Goal: Transaction & Acquisition: Book appointment/travel/reservation

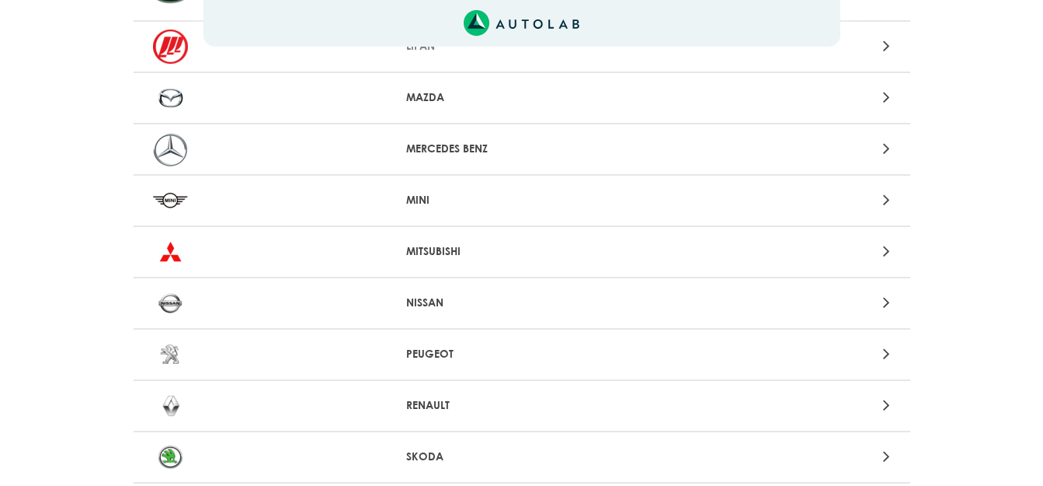
scroll to position [1398, 0]
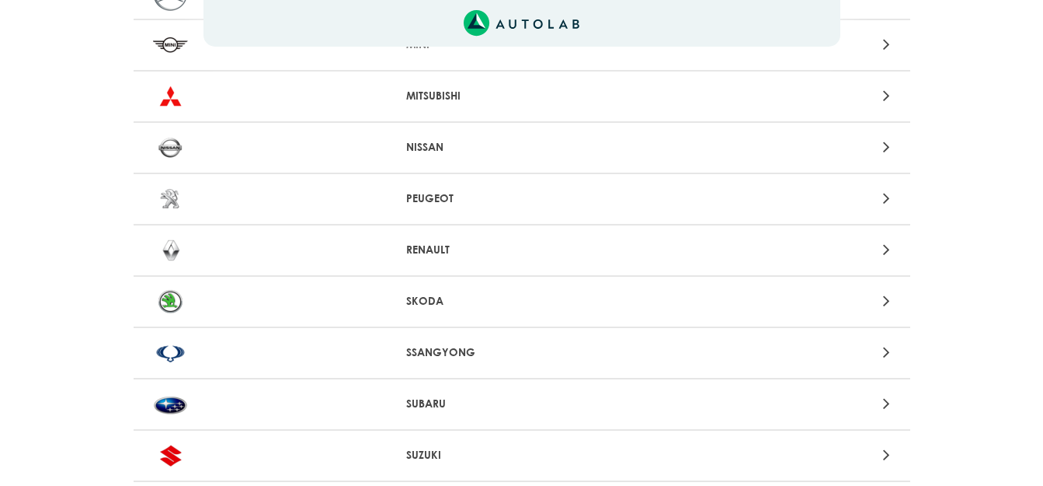
click at [430, 248] on p "RENAULT" at bounding box center [521, 250] width 231 height 16
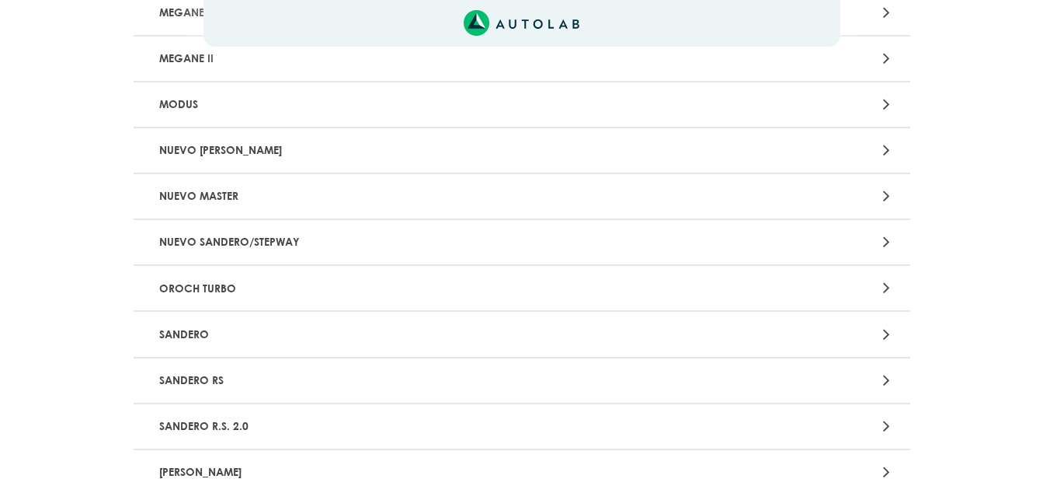
scroll to position [1554, 0]
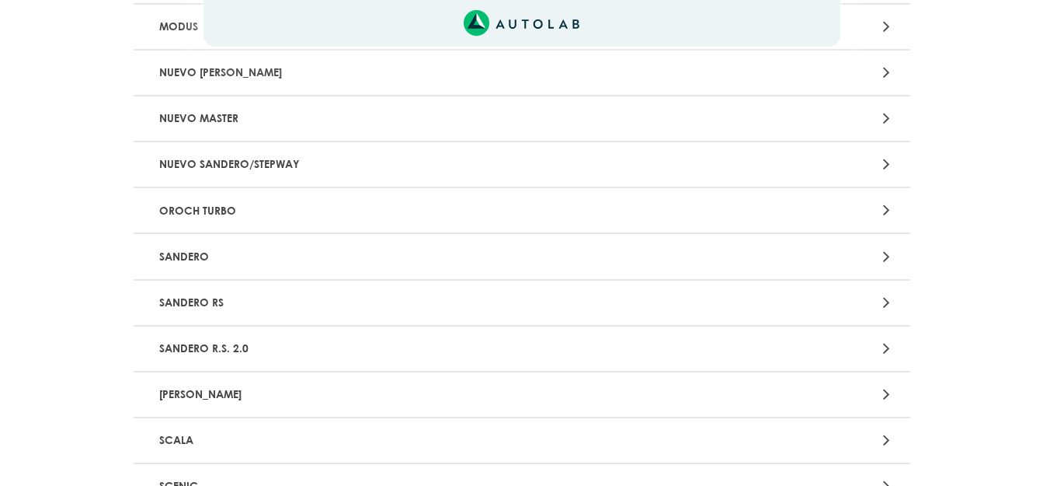
click at [372, 262] on p "SANDERO" at bounding box center [395, 256] width 484 height 29
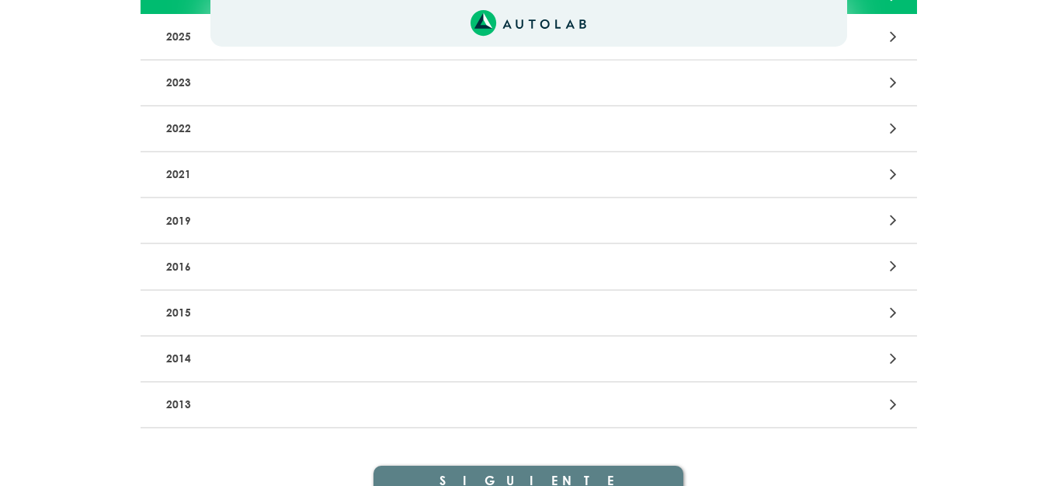
scroll to position [327, 0]
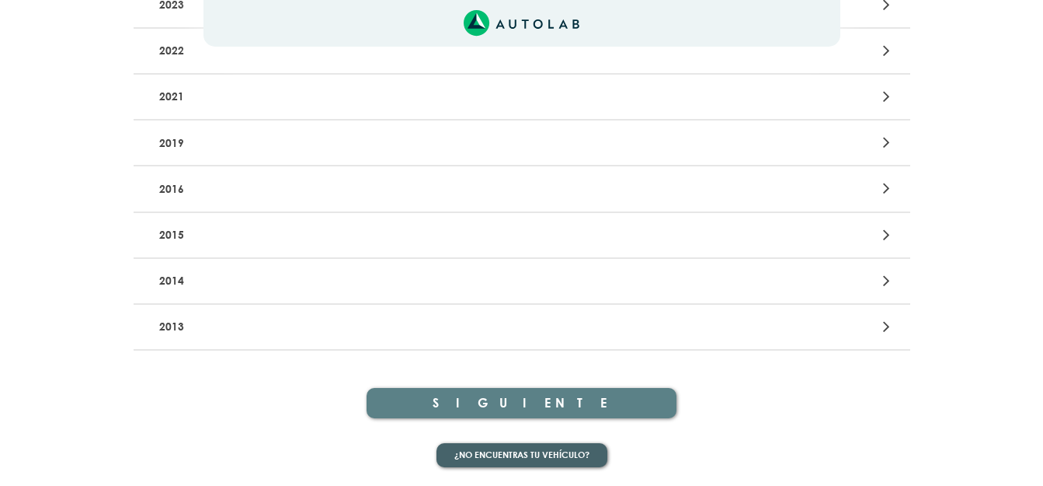
click at [524, 454] on button "¿No encuentras tu vehículo?" at bounding box center [522, 455] width 171 height 24
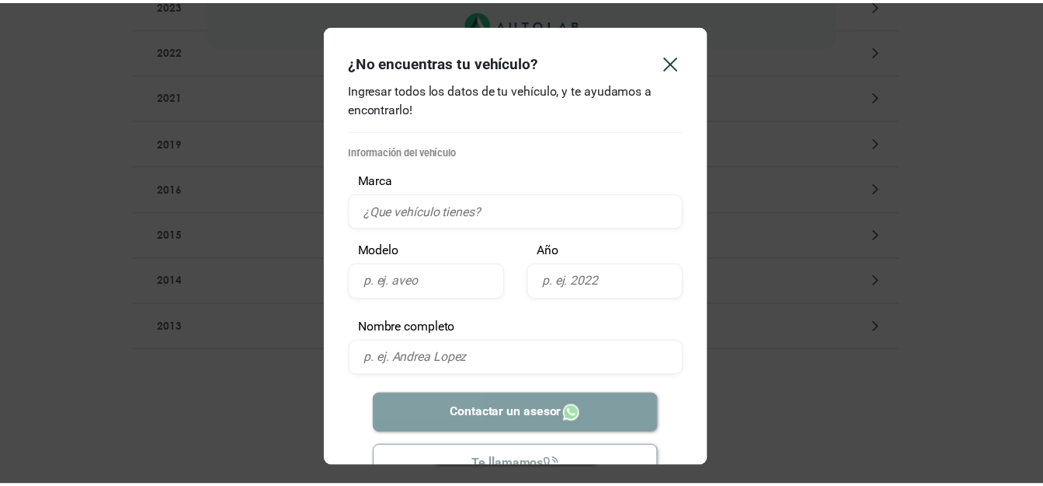
scroll to position [43, 0]
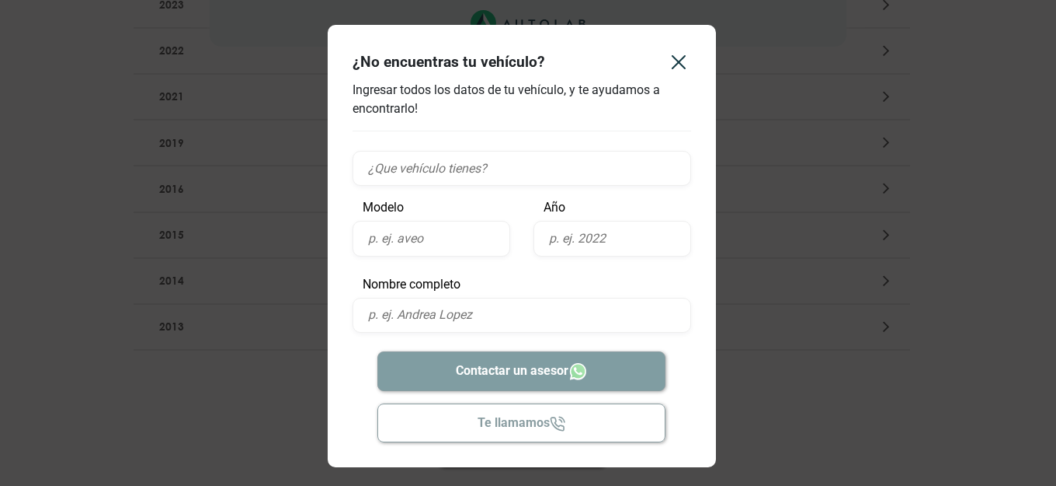
drag, startPoint x: 797, startPoint y: 117, endPoint x: 792, endPoint y: 103, distance: 15.7
click at [797, 116] on div "¿No encuentras tu vehículo? Ingresar todos los datos de tu vehículo, y te ayuda…" at bounding box center [528, 243] width 1056 height 486
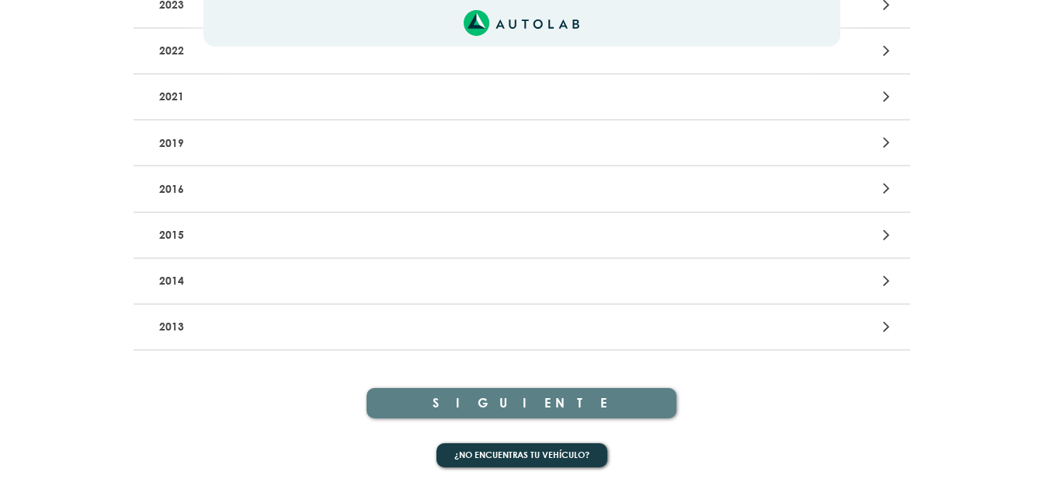
click at [347, 335] on p "2013" at bounding box center [395, 326] width 484 height 29
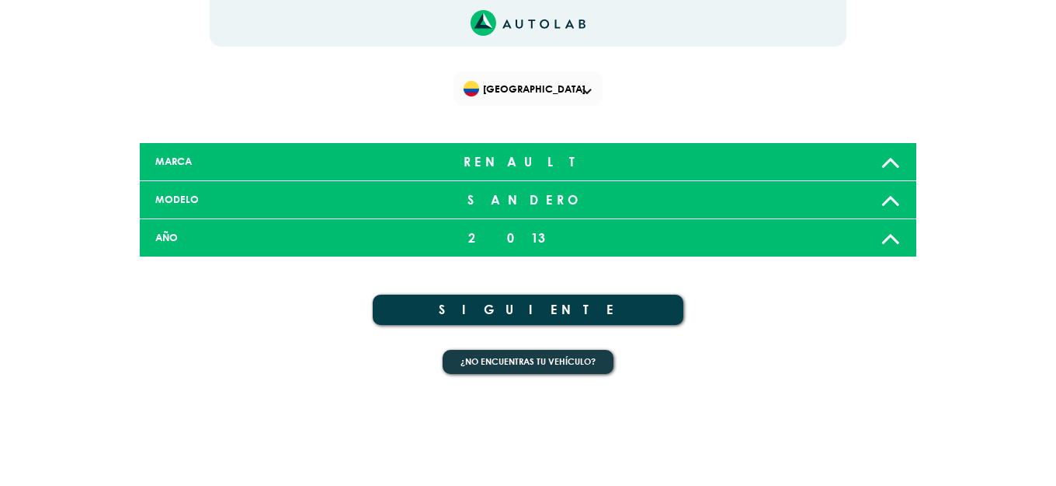
click at [520, 306] on button "SIGUIENTE" at bounding box center [528, 309] width 311 height 30
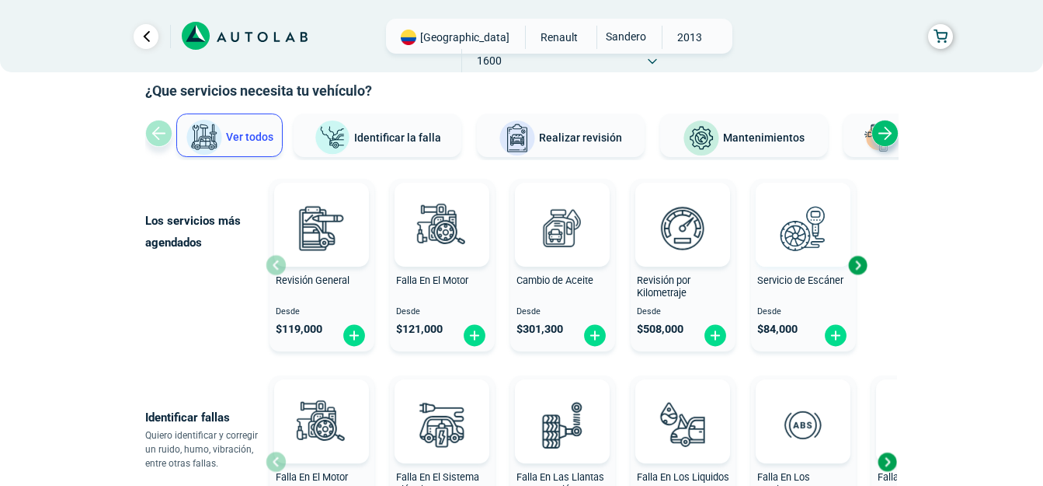
scroll to position [155, 0]
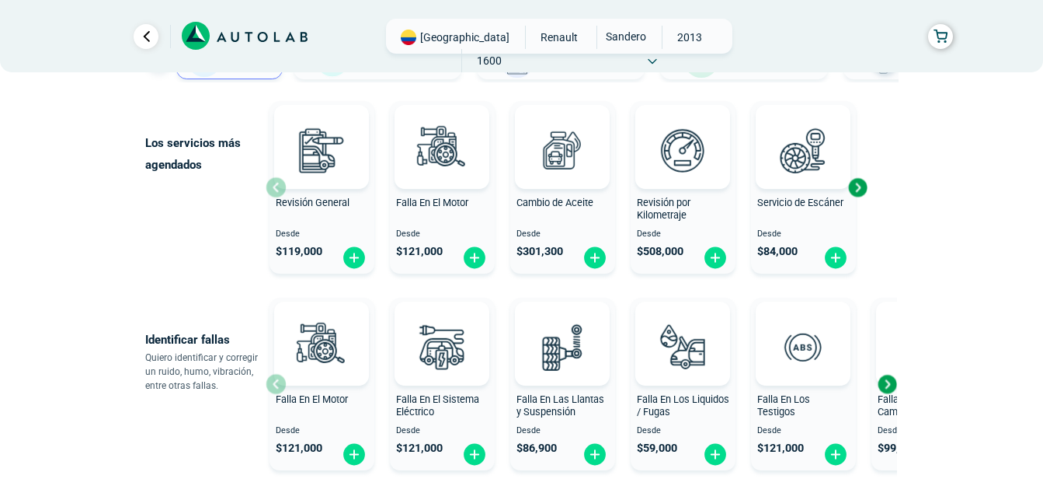
click at [857, 190] on div "Next slide" at bounding box center [857, 187] width 23 height 23
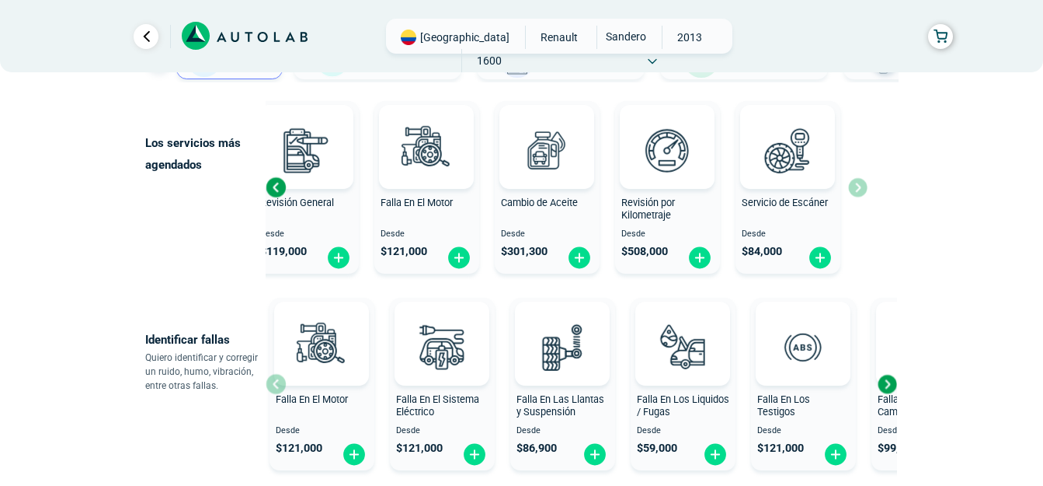
click at [857, 190] on div "Revisión General Desde $ 119,000 Falla En El Motor Desde $ 121,000 Cambio de Ac…" at bounding box center [567, 187] width 602 height 185
click at [815, 258] on img at bounding box center [820, 257] width 25 height 24
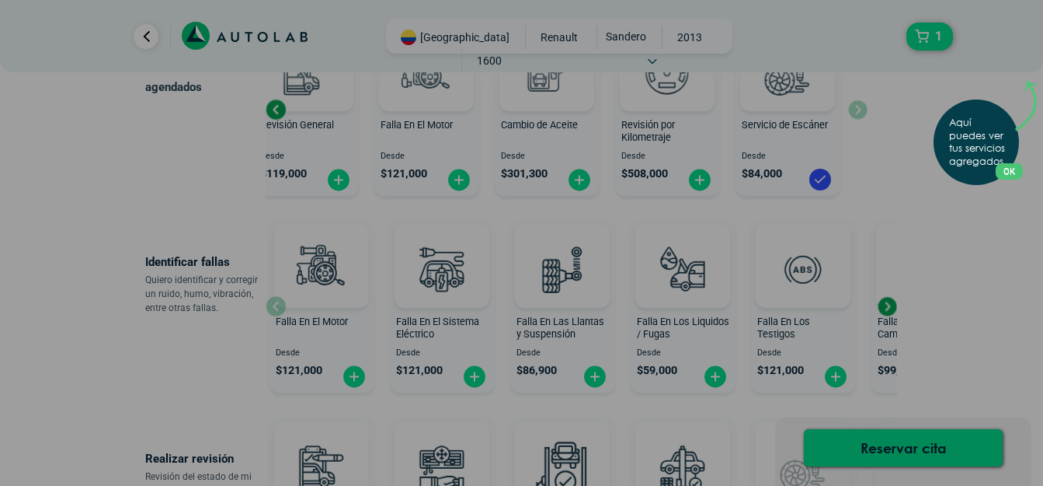
scroll to position [78, 0]
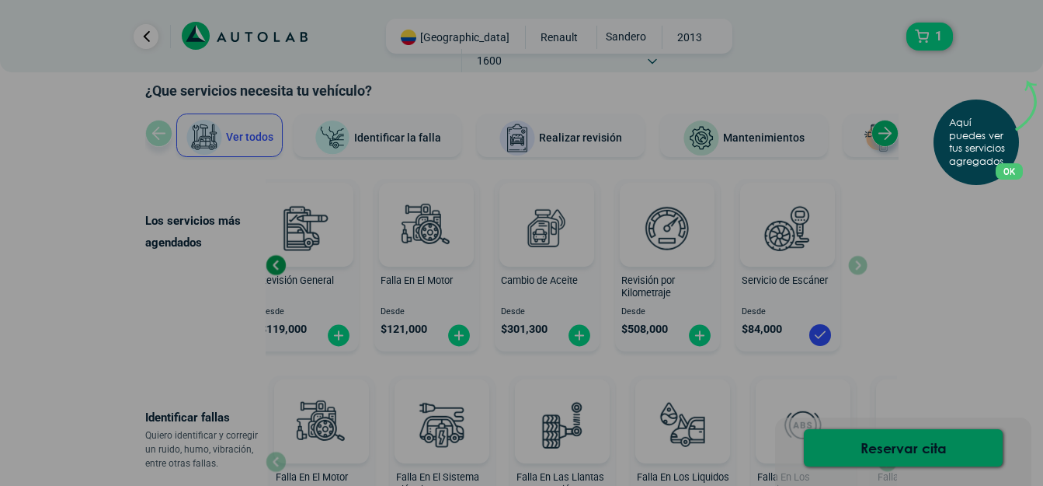
click at [996, 172] on button "OK" at bounding box center [1009, 171] width 27 height 16
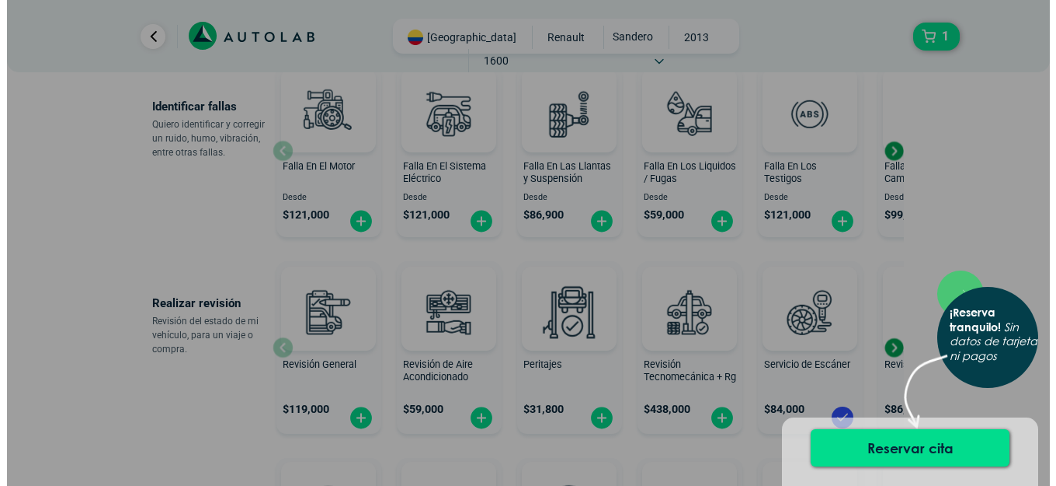
scroll to position [311, 0]
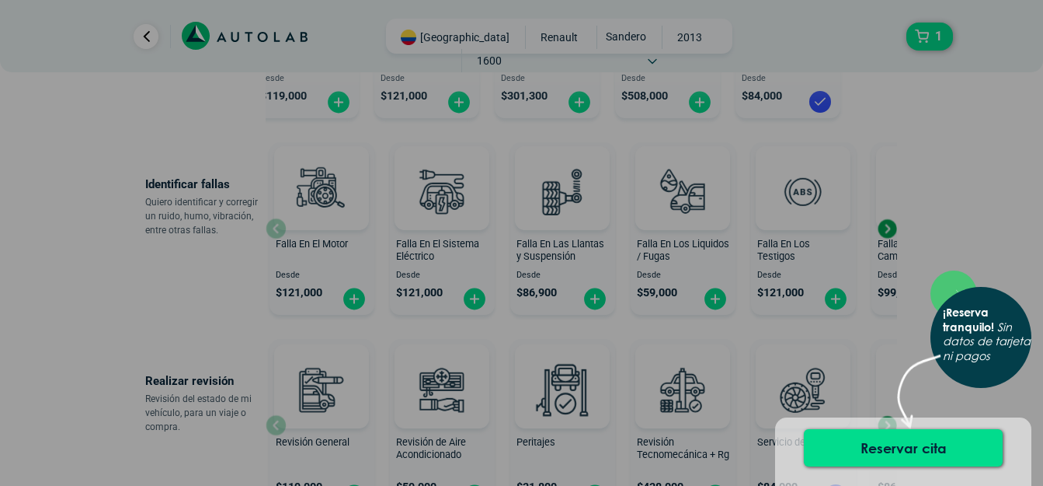
click at [892, 226] on div "× ¡Reserva tranquilo! Sin datos de tarjeta ni pagos" at bounding box center [521, 243] width 1043 height 486
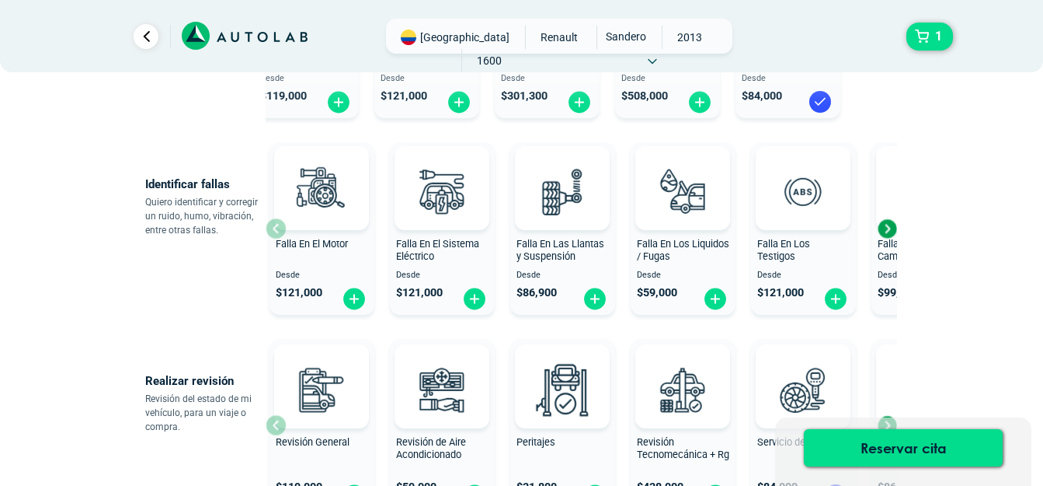
click at [882, 228] on div "Next slide" at bounding box center [886, 228] width 23 height 23
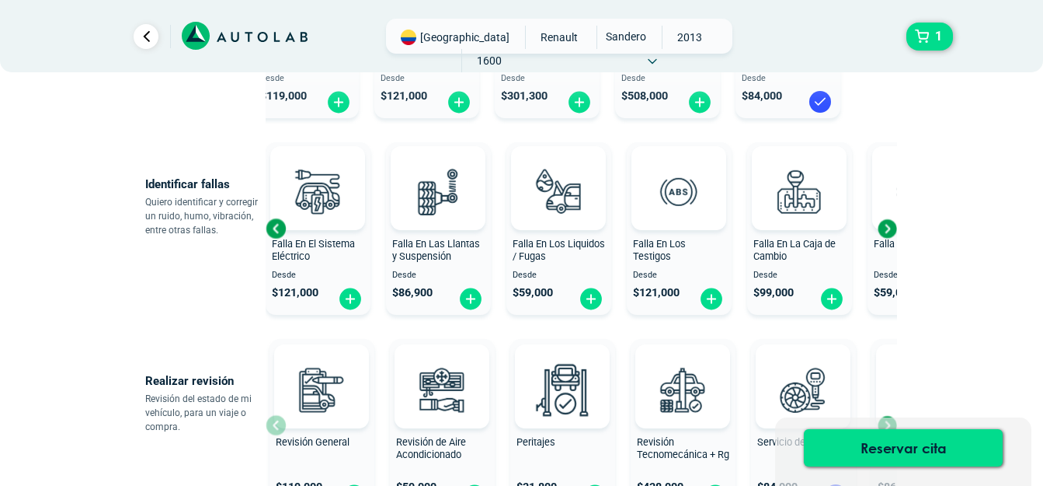
click at [882, 228] on div "Next slide" at bounding box center [886, 228] width 23 height 23
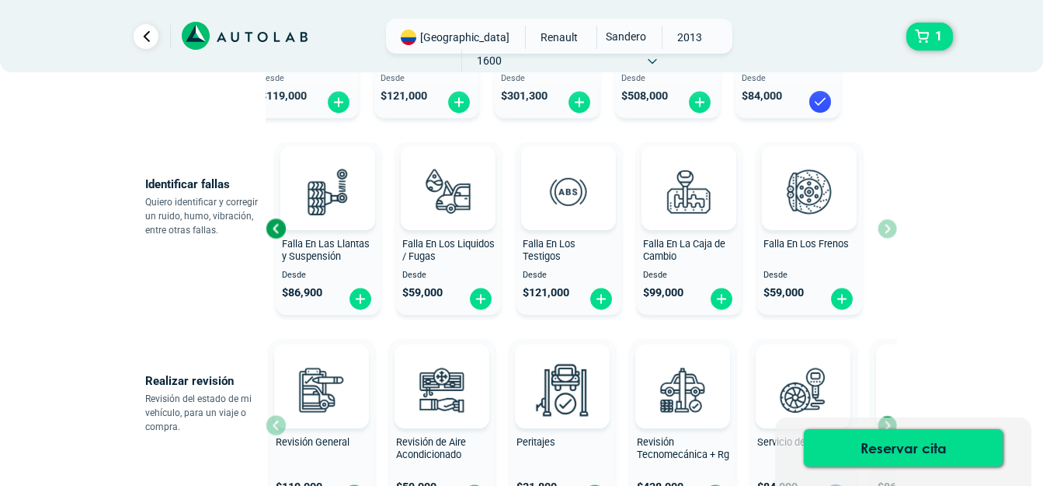
click at [882, 228] on div "Falla En El Motor Desde $ 121,000 Falla En El Sistema Eléctrico Desde $ 121,000…" at bounding box center [582, 228] width 632 height 185
click at [271, 229] on div "Previous slide" at bounding box center [275, 228] width 23 height 23
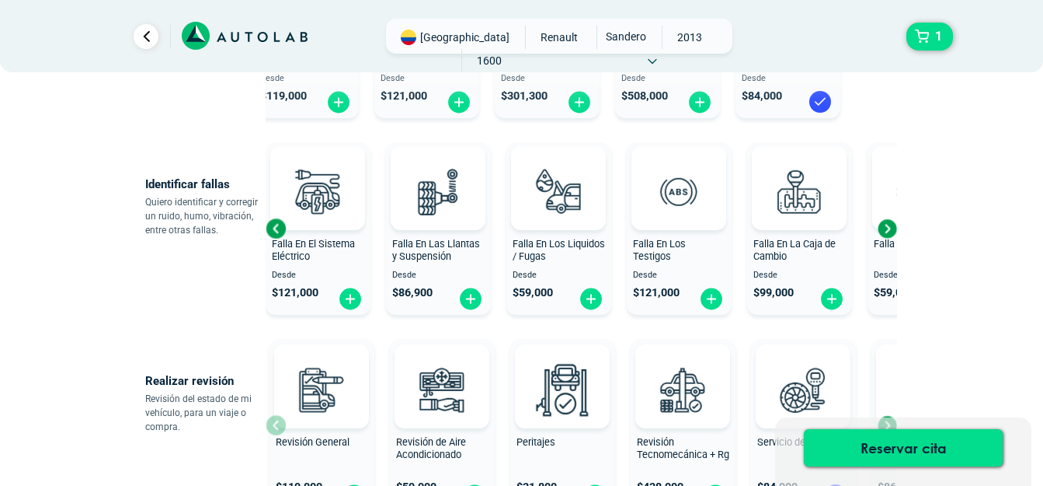
click at [271, 229] on div "Previous slide" at bounding box center [275, 228] width 23 height 23
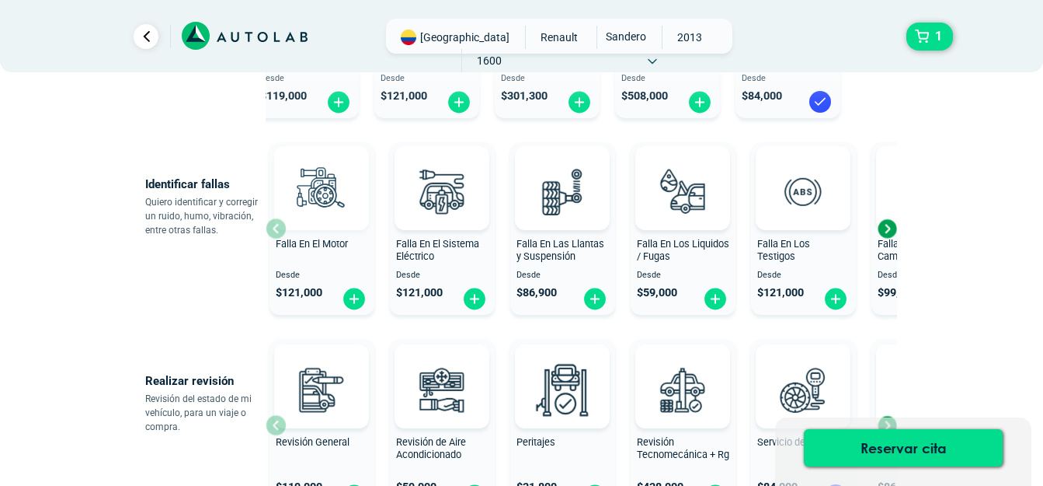
click at [273, 228] on div "Falla En El Motor Desde $ 121,000" at bounding box center [322, 228] width 105 height 165
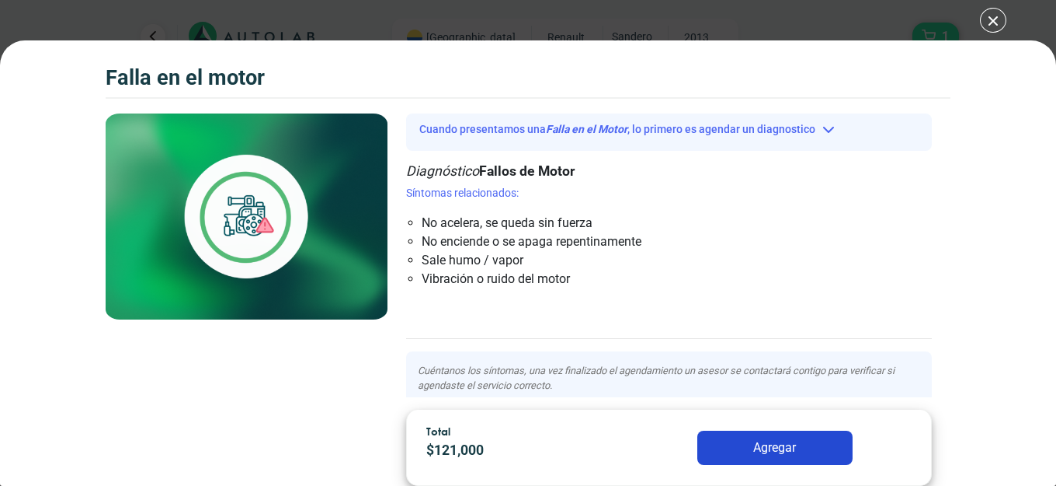
click at [994, 19] on div "Falla en el Motor 1 Falla en el Motor" at bounding box center [528, 243] width 1056 height 486
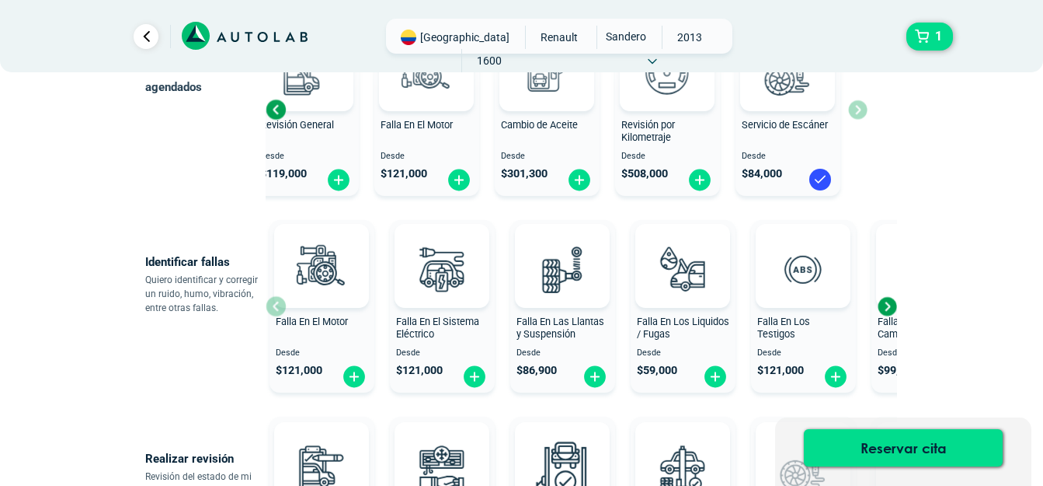
scroll to position [78, 0]
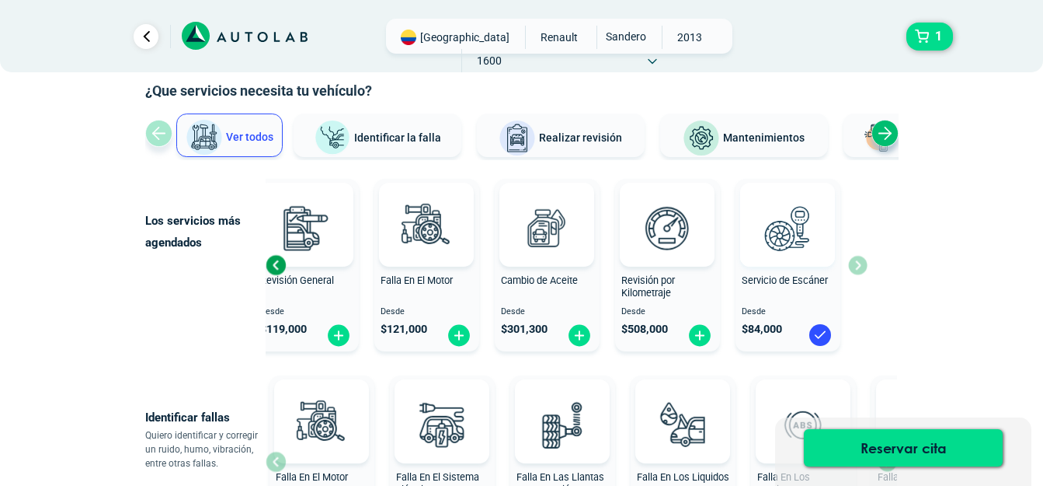
click at [781, 249] on img at bounding box center [787, 227] width 68 height 68
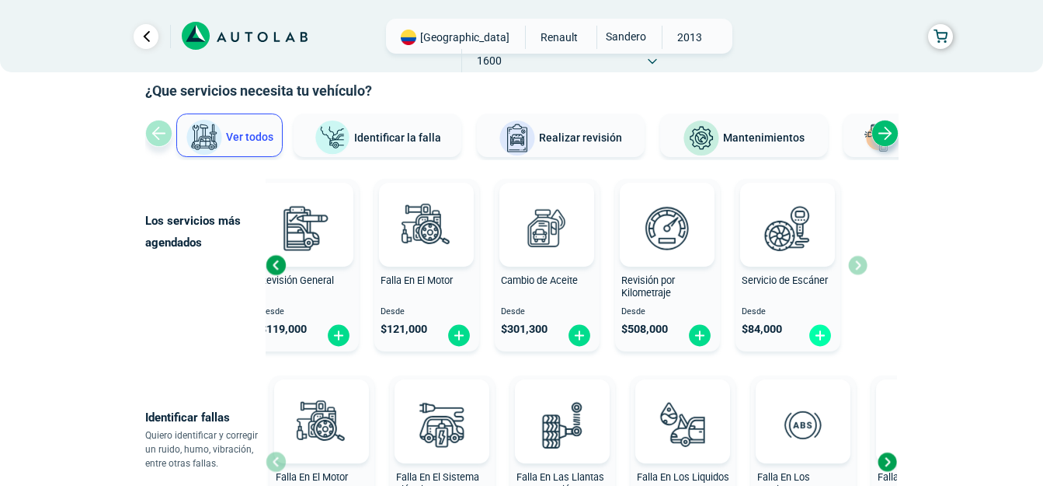
click at [820, 335] on img at bounding box center [820, 335] width 25 height 24
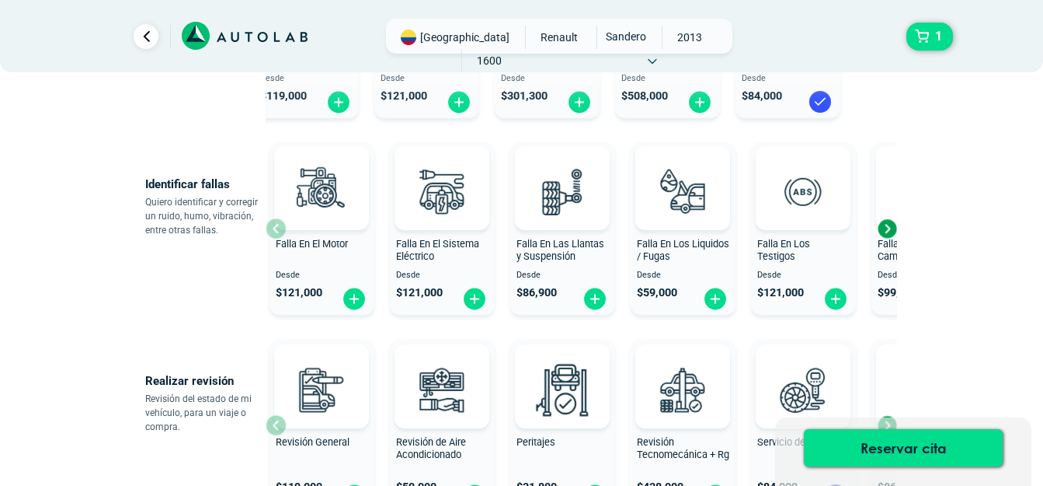
scroll to position [388, 0]
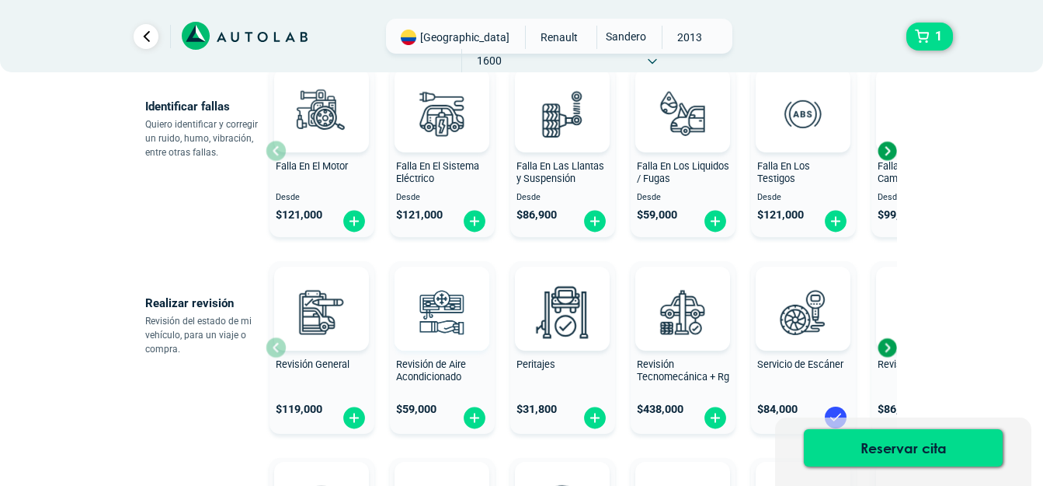
click at [454, 331] on img at bounding box center [442, 311] width 68 height 68
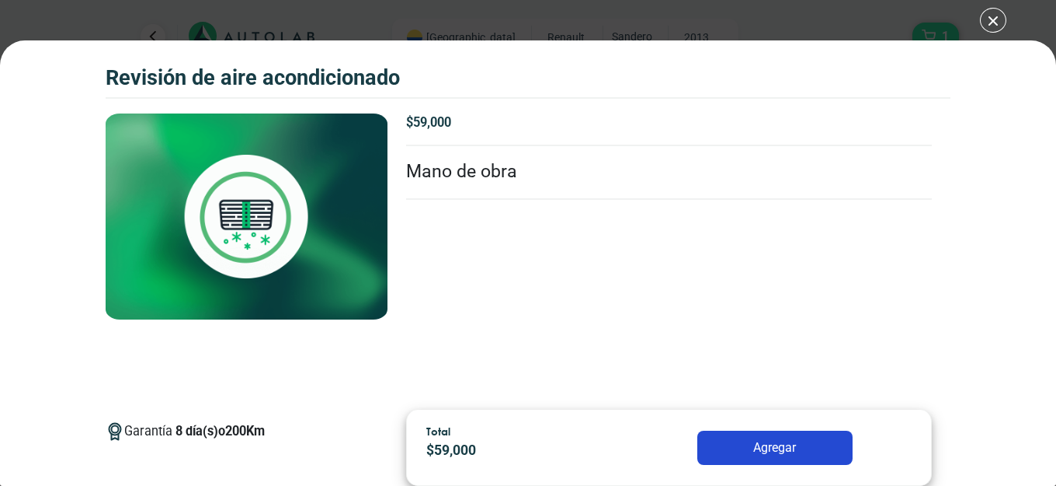
click at [986, 21] on div "Revisión de Aire Acondicionado 1 Revisión de Aire Acondicionado 8 200" at bounding box center [528, 243] width 1056 height 486
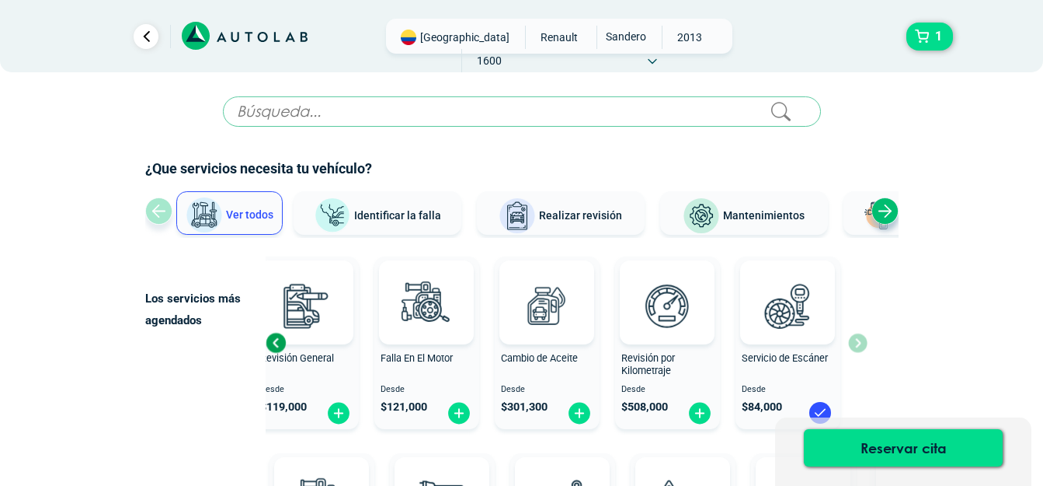
scroll to position [78, 0]
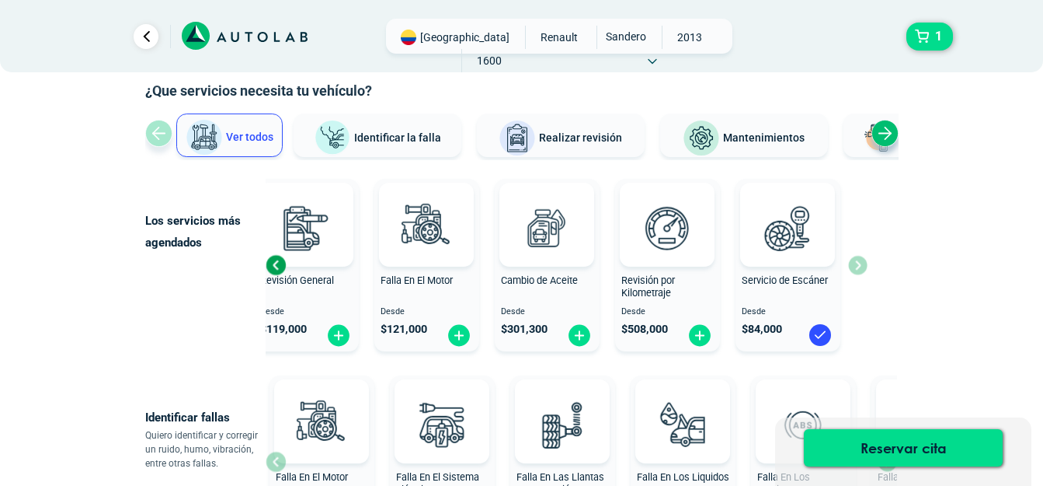
click at [858, 270] on div "Revisión General Desde $ 119,000 Falla En El Motor Desde $ 121,000 Cambio de Ac…" at bounding box center [567, 264] width 602 height 185
